Goal: Information Seeking & Learning: Learn about a topic

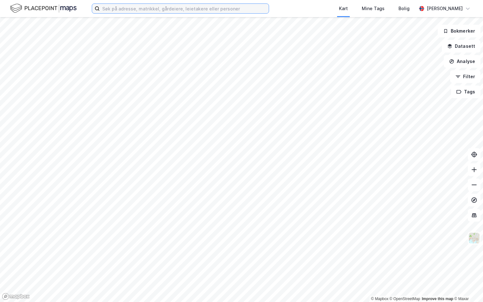
click at [111, 9] on input at bounding box center [184, 8] width 169 height 9
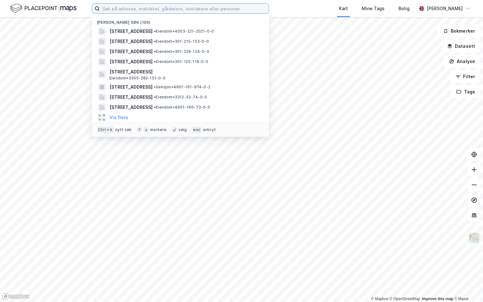
paste input "3207-232/22/0/0"
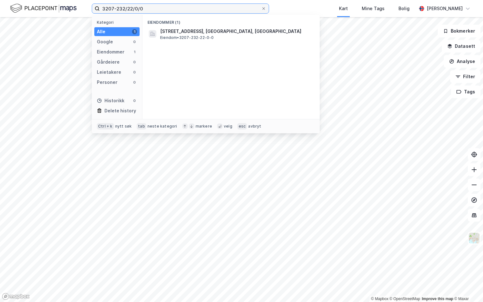
type input "3207-232/22/0/0"
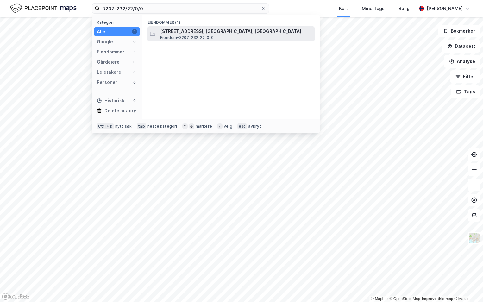
click at [185, 33] on span "[STREET_ADDRESS], [GEOGRAPHIC_DATA], [GEOGRAPHIC_DATA]" at bounding box center [236, 32] width 152 height 8
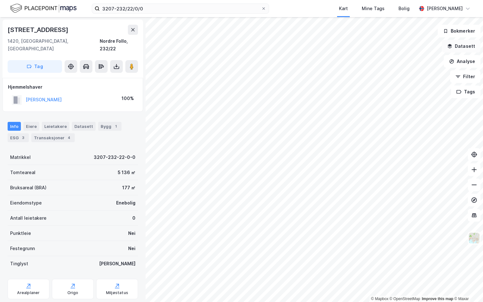
click at [458, 45] on button "Datasett" at bounding box center [461, 46] width 39 height 13
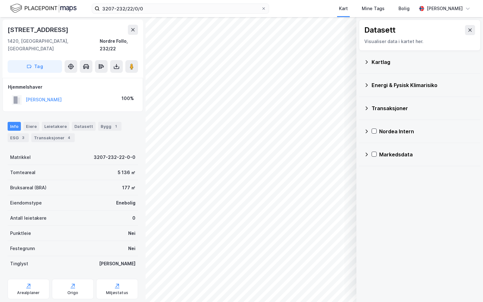
click at [378, 65] on div "Kartlag" at bounding box center [423, 62] width 104 height 8
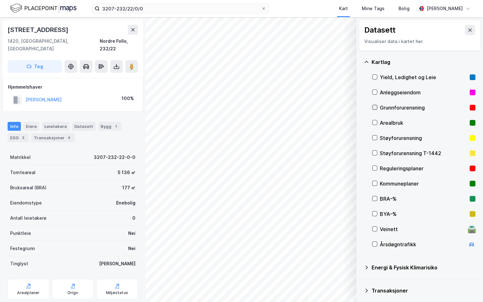
click at [374, 107] on icon at bounding box center [374, 107] width 4 height 4
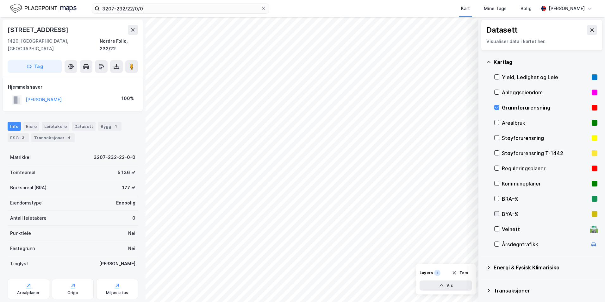
scroll to position [49, 0]
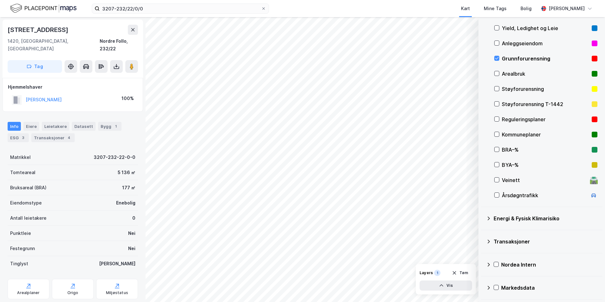
click at [482, 218] on icon at bounding box center [488, 218] width 5 height 5
click at [482, 232] on icon at bounding box center [504, 233] width 4 height 4
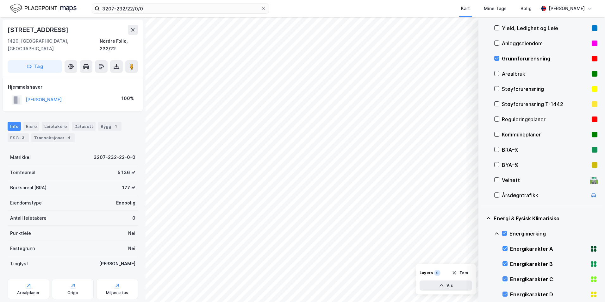
click at [482, 233] on icon at bounding box center [496, 233] width 5 height 5
click at [482, 264] on icon at bounding box center [504, 264] width 3 height 2
click at [482, 264] on icon at bounding box center [496, 263] width 5 height 5
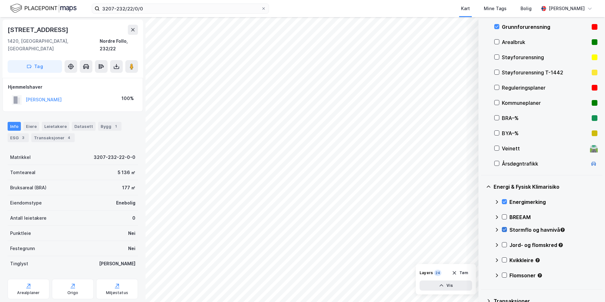
click at [482, 229] on icon at bounding box center [504, 229] width 4 height 4
click at [482, 229] on icon at bounding box center [496, 229] width 5 height 5
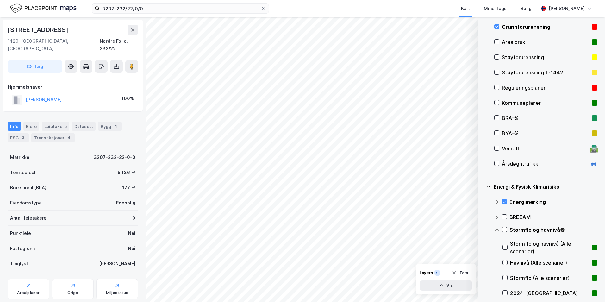
scroll to position [112, 0]
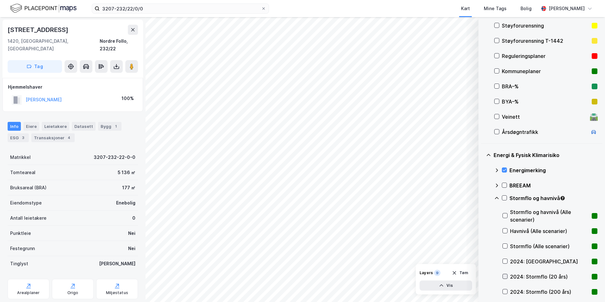
click at [482, 275] on icon at bounding box center [505, 276] width 4 height 4
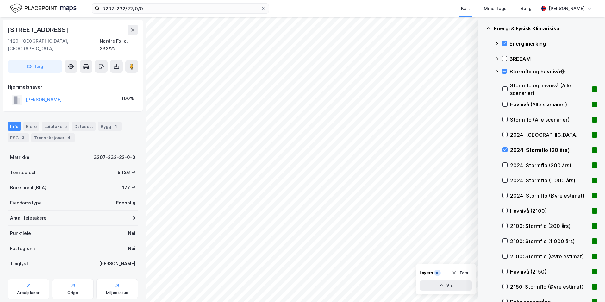
scroll to position [271, 0]
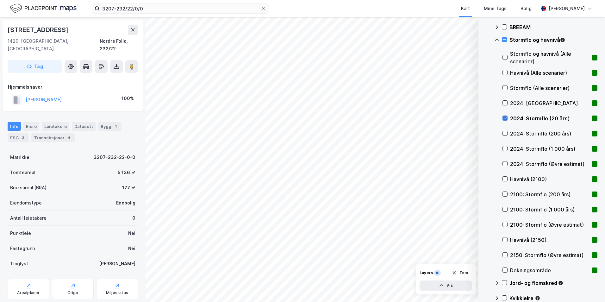
click at [482, 116] on icon at bounding box center [505, 118] width 4 height 4
click at [482, 195] on icon at bounding box center [505, 194] width 4 height 4
drag, startPoint x: 506, startPoint y: 194, endPoint x: 507, endPoint y: 186, distance: 7.3
click at [482, 194] on icon at bounding box center [504, 194] width 3 height 2
click at [482, 178] on icon at bounding box center [504, 179] width 3 height 2
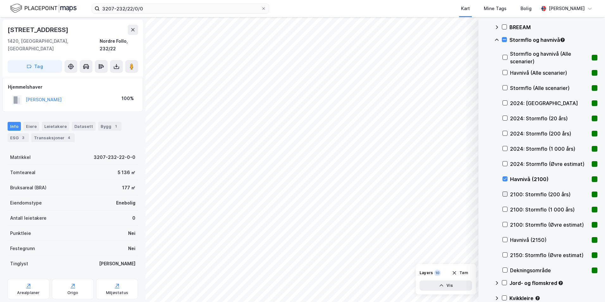
click at [482, 194] on icon at bounding box center [505, 194] width 4 height 4
click at [482, 178] on icon at bounding box center [505, 179] width 4 height 4
click at [482, 194] on icon at bounding box center [505, 194] width 4 height 4
click at [482, 254] on icon at bounding box center [505, 254] width 4 height 4
click at [482, 253] on icon at bounding box center [505, 254] width 4 height 4
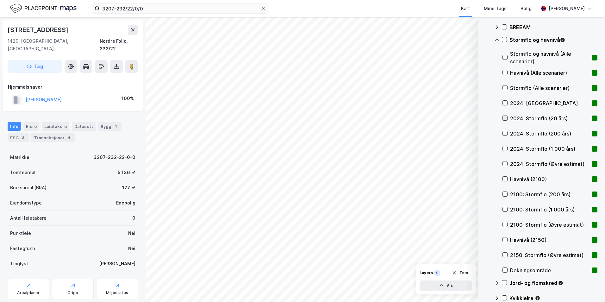
click at [482, 117] on icon at bounding box center [505, 118] width 4 height 4
click at [482, 40] on icon at bounding box center [496, 39] width 5 height 5
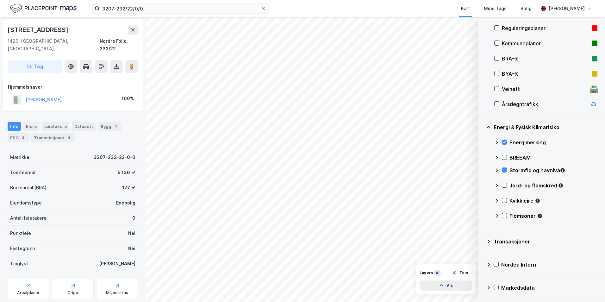
scroll to position [140, 0]
click at [482, 170] on icon at bounding box center [504, 170] width 3 height 0
click at [482, 184] on icon at bounding box center [504, 185] width 4 height 4
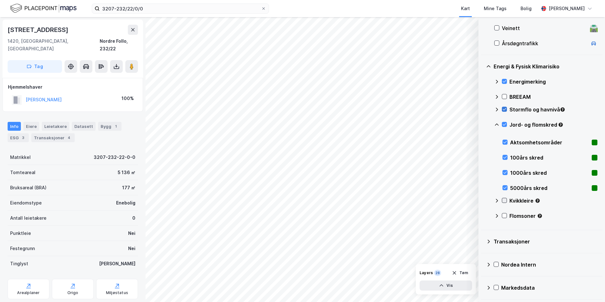
click at [482, 200] on icon at bounding box center [504, 200] width 4 height 4
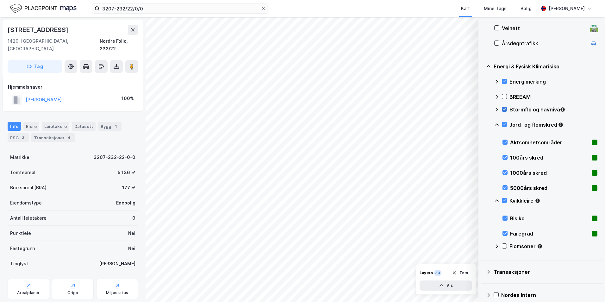
scroll to position [231, 0]
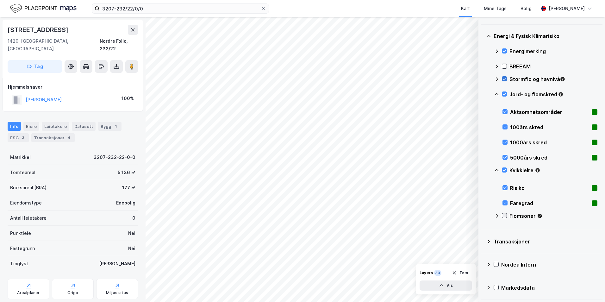
click at [482, 215] on icon at bounding box center [504, 215] width 4 height 4
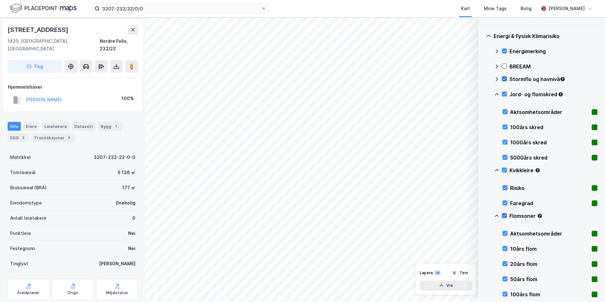
scroll to position [271, 0]
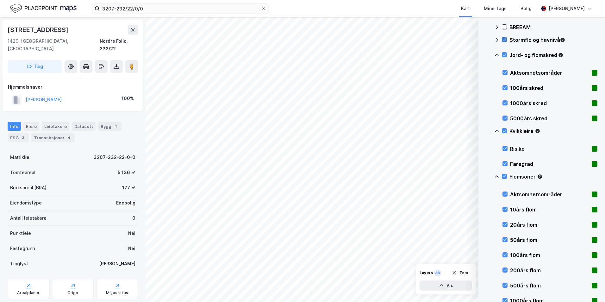
click at [482, 177] on icon at bounding box center [496, 176] width 5 height 5
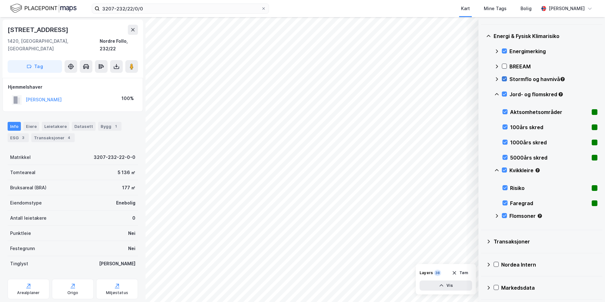
scroll to position [231, 0]
click at [482, 170] on icon at bounding box center [496, 170] width 5 height 5
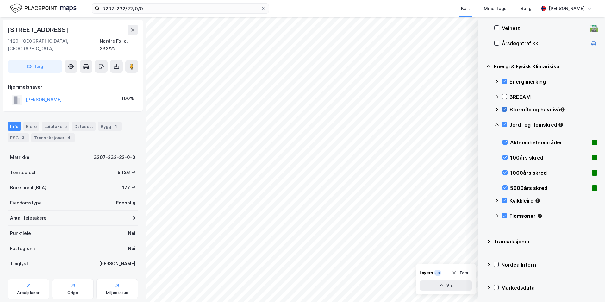
scroll to position [201, 0]
click at [482, 124] on icon at bounding box center [497, 124] width 4 height 2
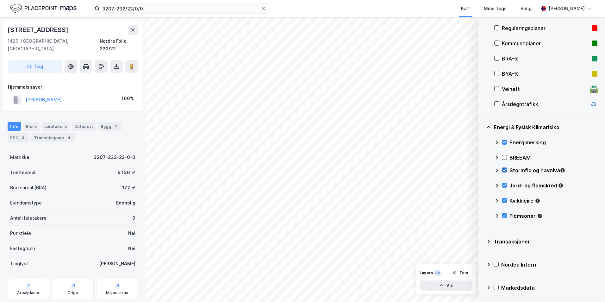
scroll to position [140, 0]
click at [482, 169] on icon at bounding box center [497, 170] width 2 height 4
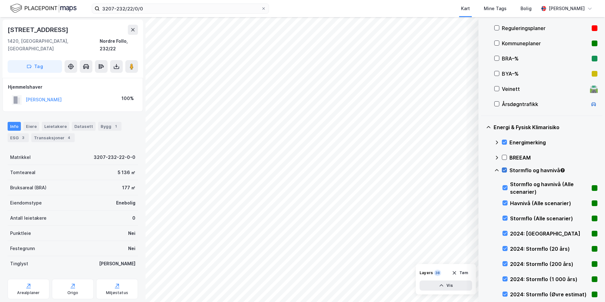
scroll to position [271, 0]
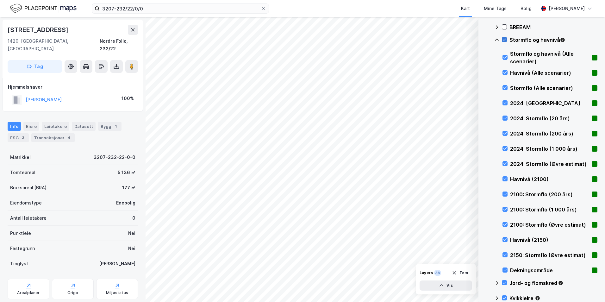
click at [482, 36] on div "Stormflo og havnivå" at bounding box center [545, 42] width 103 height 15
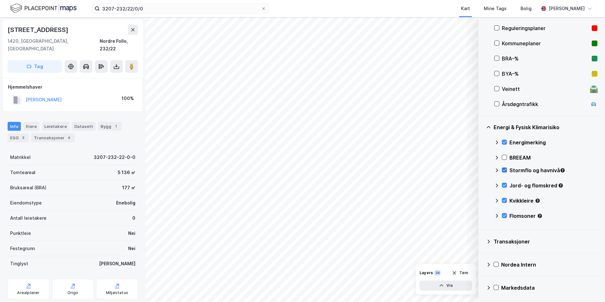
scroll to position [140, 0]
click at [482, 169] on icon at bounding box center [496, 170] width 5 height 5
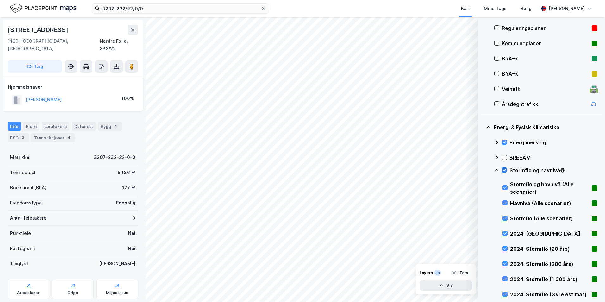
scroll to position [271, 0]
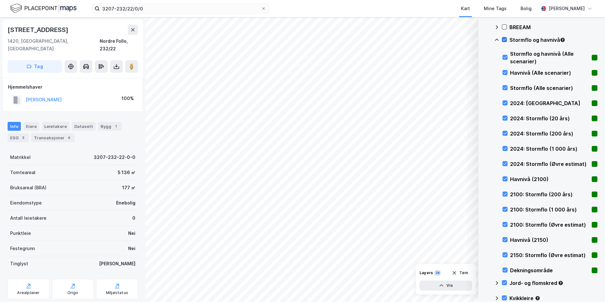
click at [482, 40] on icon at bounding box center [504, 39] width 4 height 4
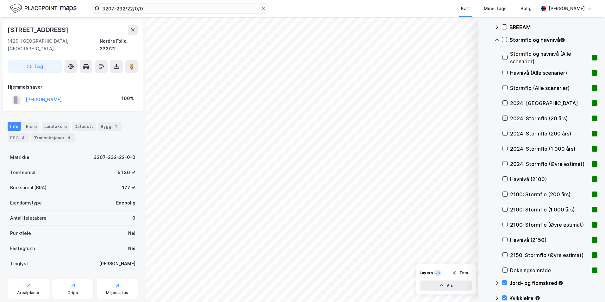
click at [482, 115] on div at bounding box center [504, 117] width 5 height 5
click at [482, 88] on icon at bounding box center [504, 88] width 3 height 2
click at [482, 40] on icon at bounding box center [504, 40] width 3 height 2
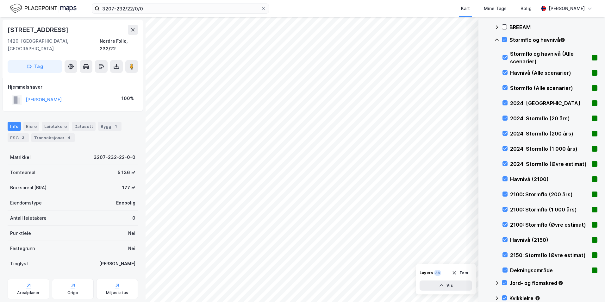
click at [482, 39] on icon at bounding box center [496, 39] width 5 height 5
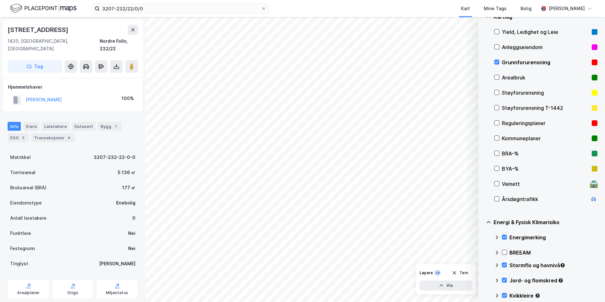
scroll to position [77, 0]
